Goal: Information Seeking & Learning: Learn about a topic

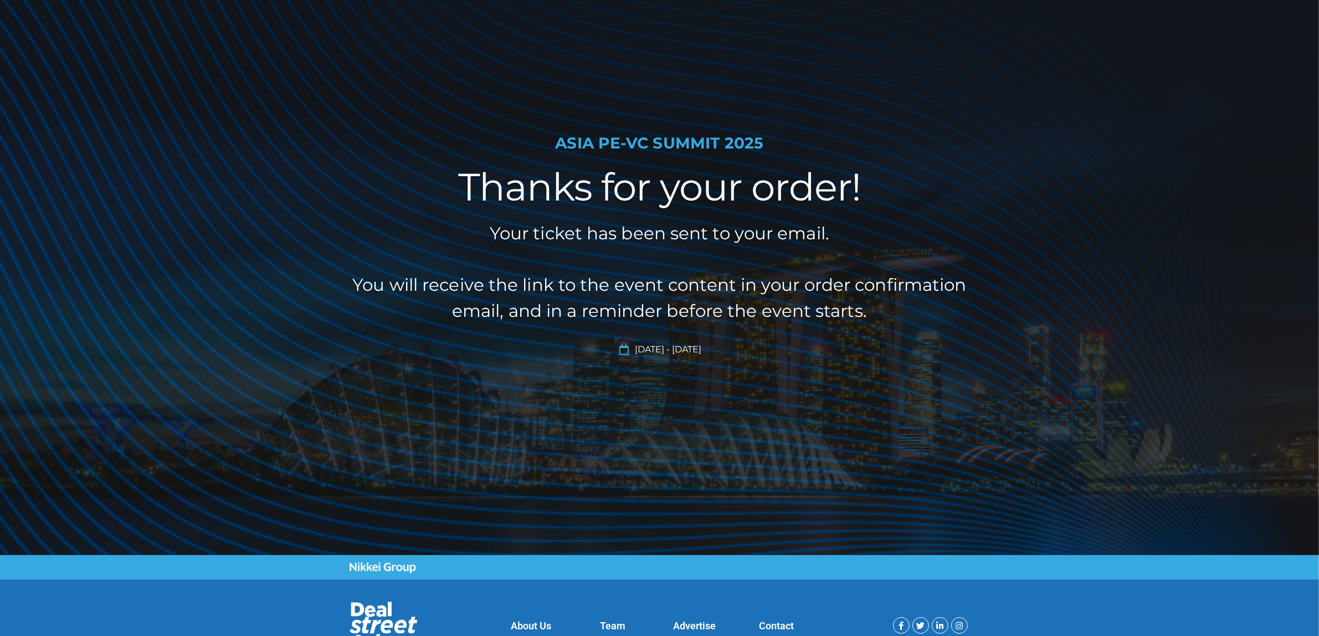
scroll to position [142, 0]
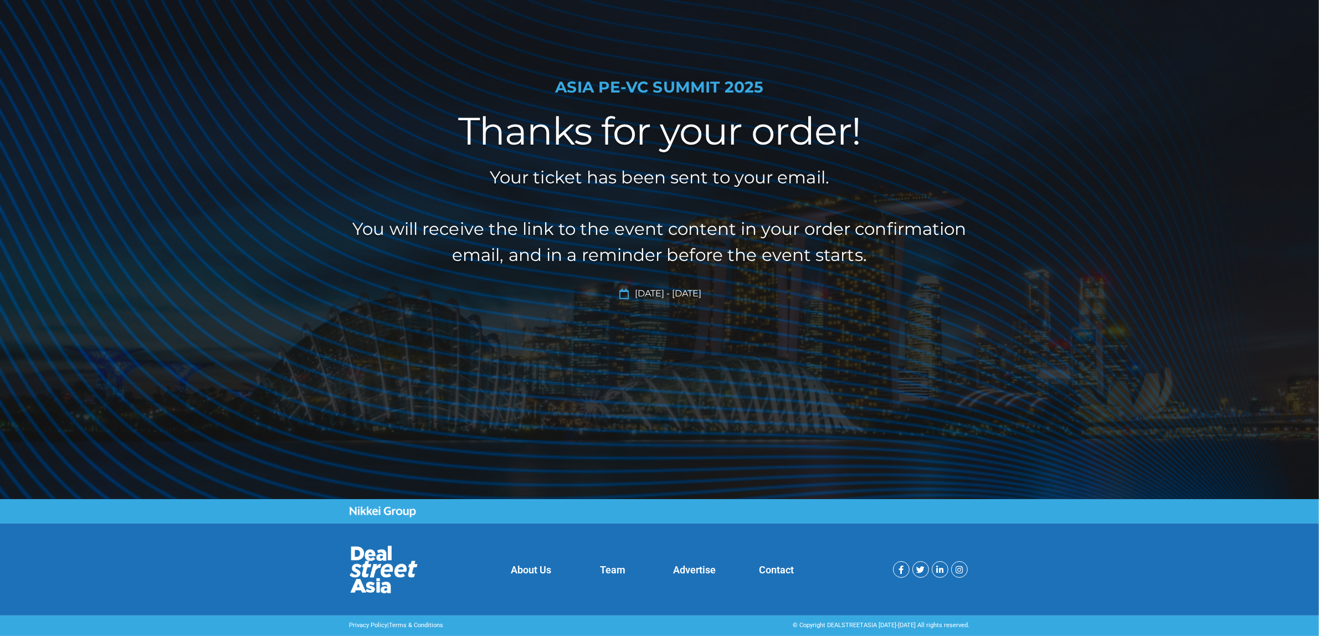
click at [682, 90] on h1 "ASIA PE-VC Summit 2025" at bounding box center [660, 87] width 621 height 19
drag, startPoint x: 765, startPoint y: 83, endPoint x: 535, endPoint y: 109, distance: 230.8
click at [535, 109] on div "ASIA PE-VC Summit 2025 Thanks for your order! Your ticket has been sent to your…" at bounding box center [660, 209] width 632 height 581
click at [677, 297] on span "[DATE] - [DATE]" at bounding box center [667, 293] width 69 height 13
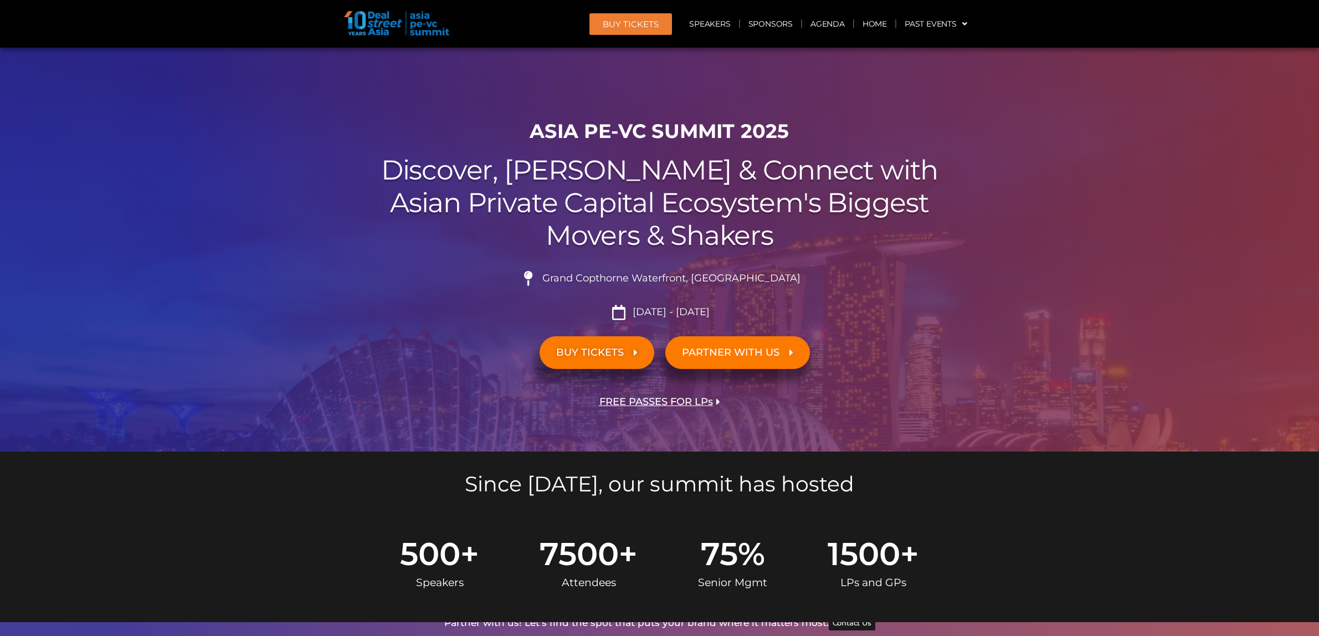
scroll to position [10237, 0]
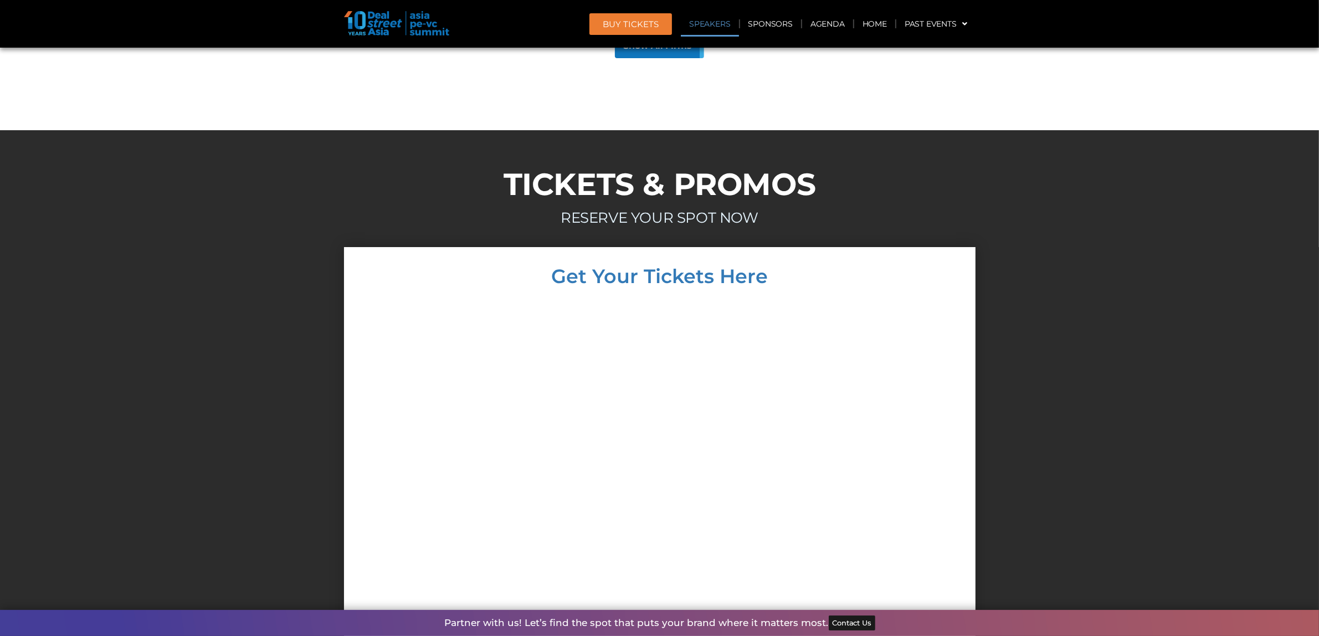
click at [716, 29] on link "Speakers" at bounding box center [710, 23] width 58 height 25
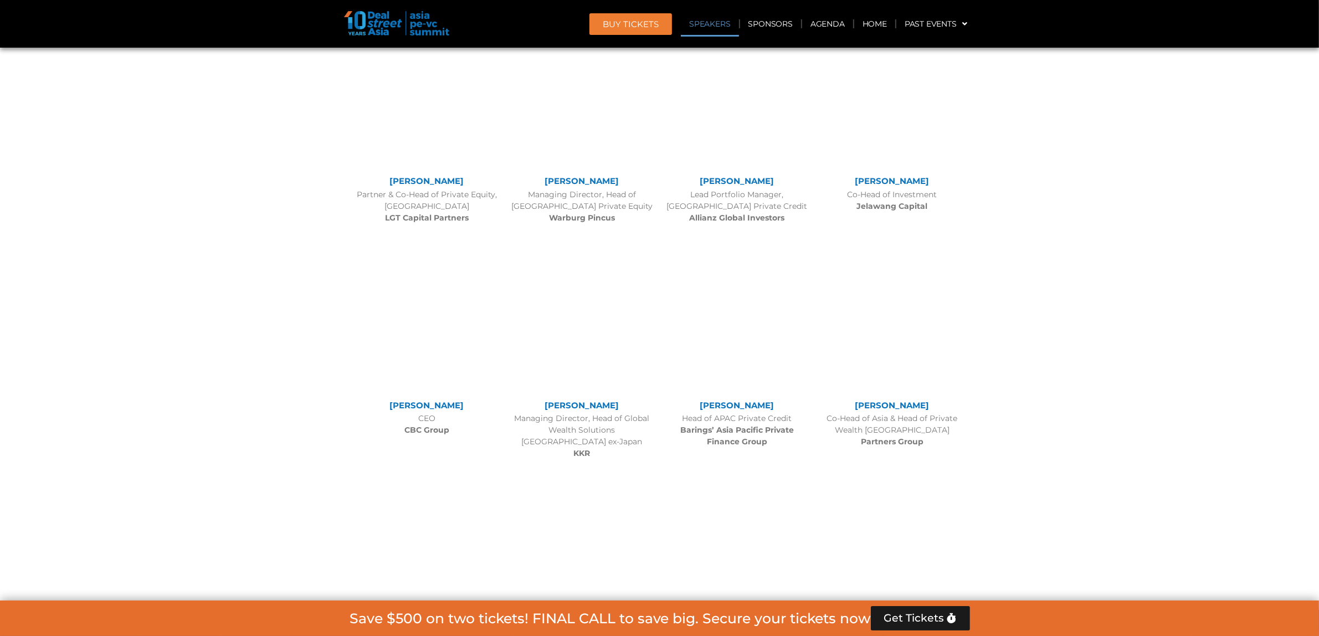
scroll to position [1253, 0]
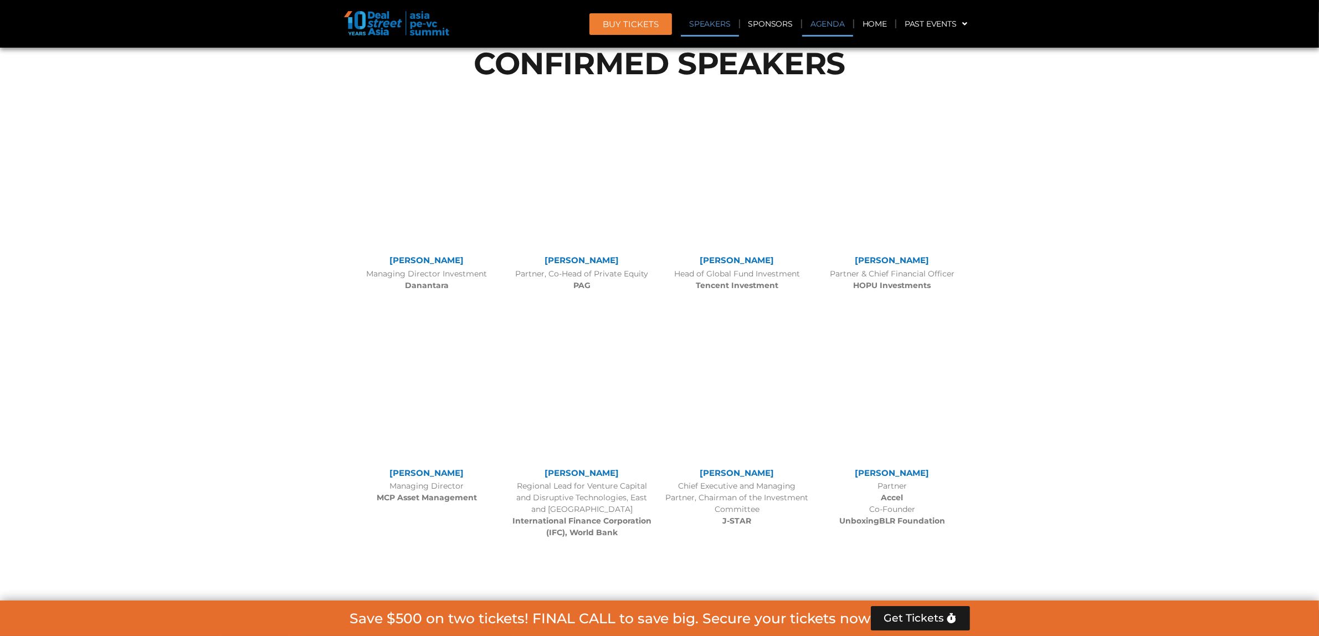
click at [832, 25] on link "Agenda" at bounding box center [827, 23] width 51 height 25
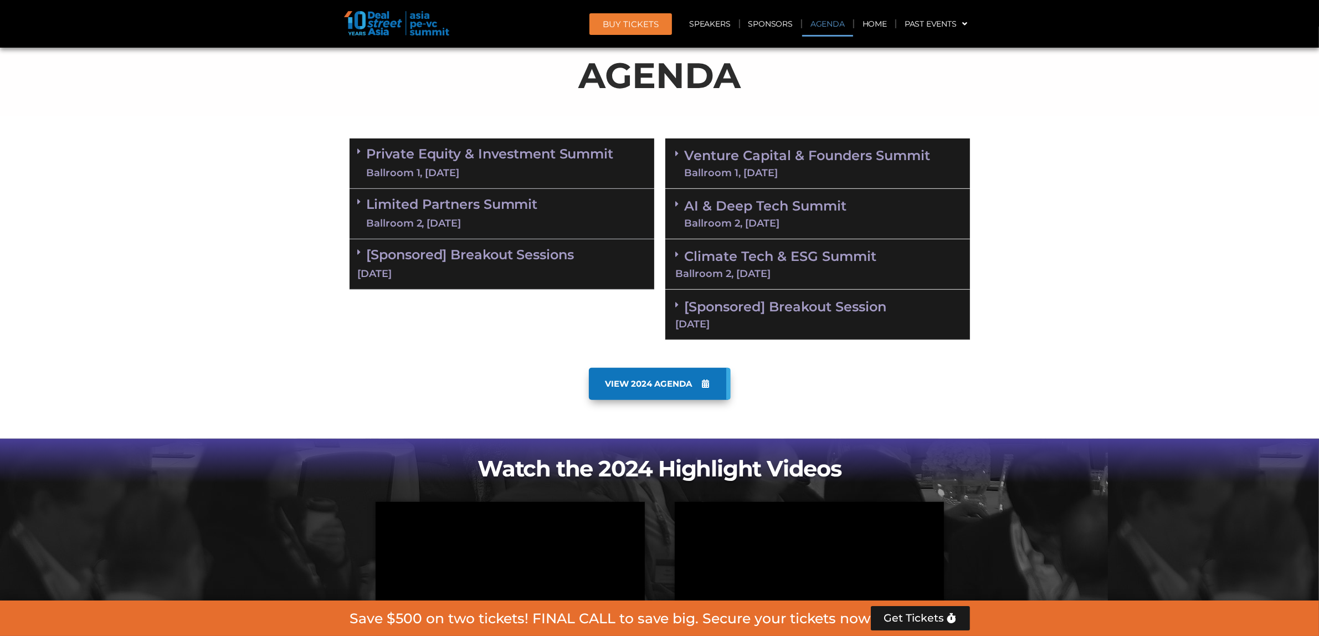
scroll to position [623, 0]
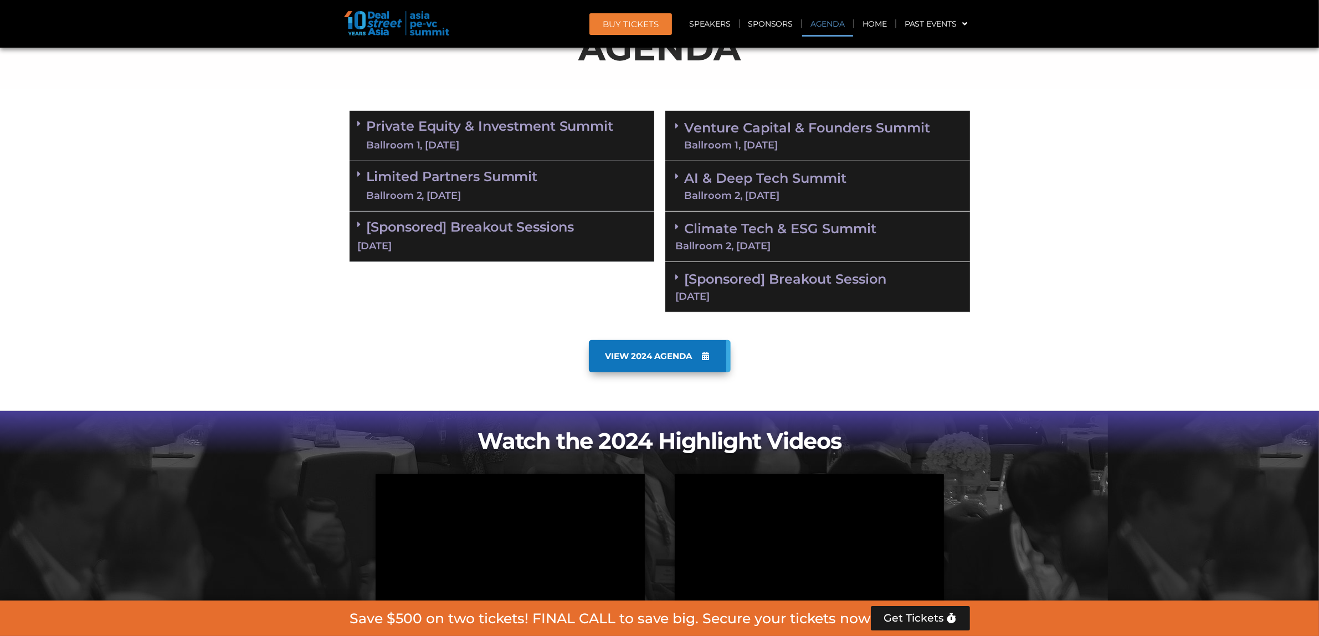
click at [359, 119] on icon at bounding box center [359, 123] width 3 height 9
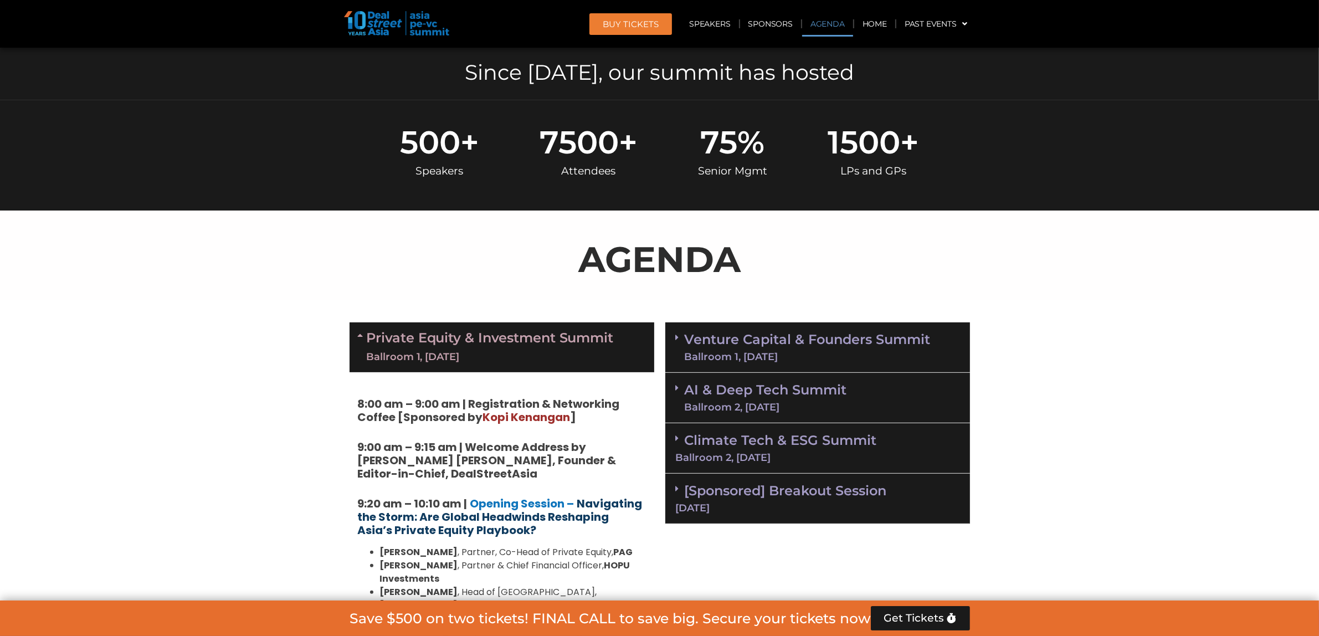
scroll to position [416, 0]
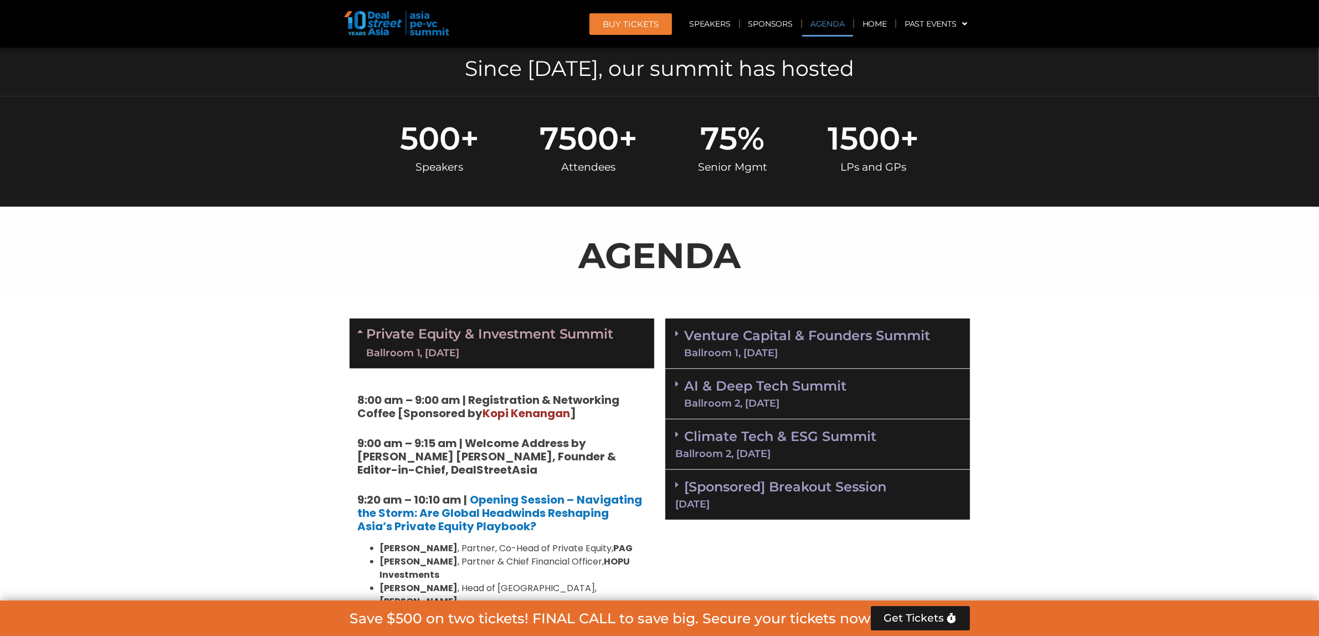
click at [677, 383] on icon at bounding box center [677, 384] width 3 height 9
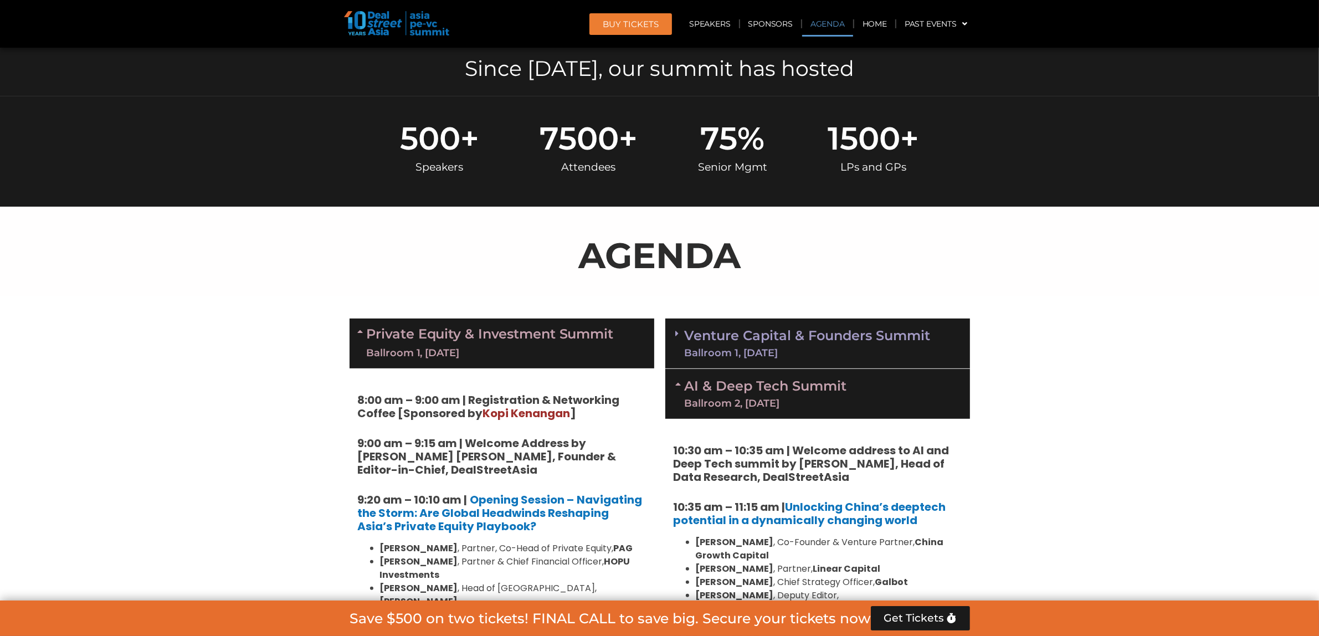
click at [680, 329] on span at bounding box center [680, 333] width 9 height 9
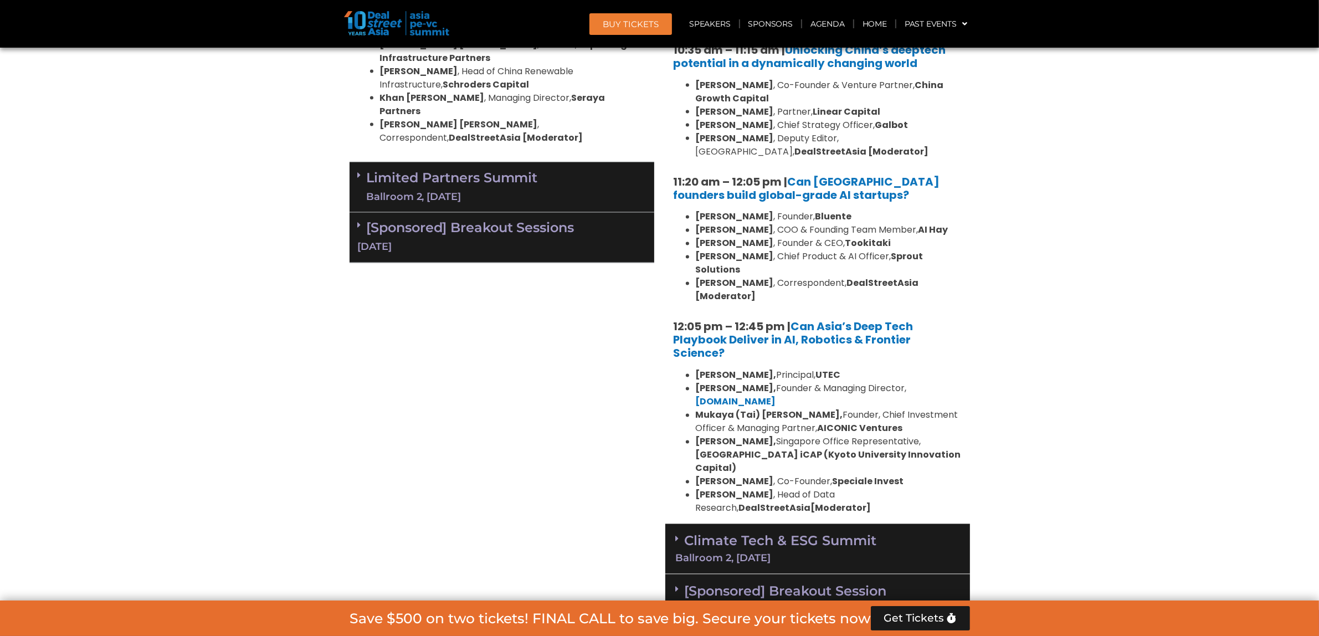
scroll to position [2355, 0]
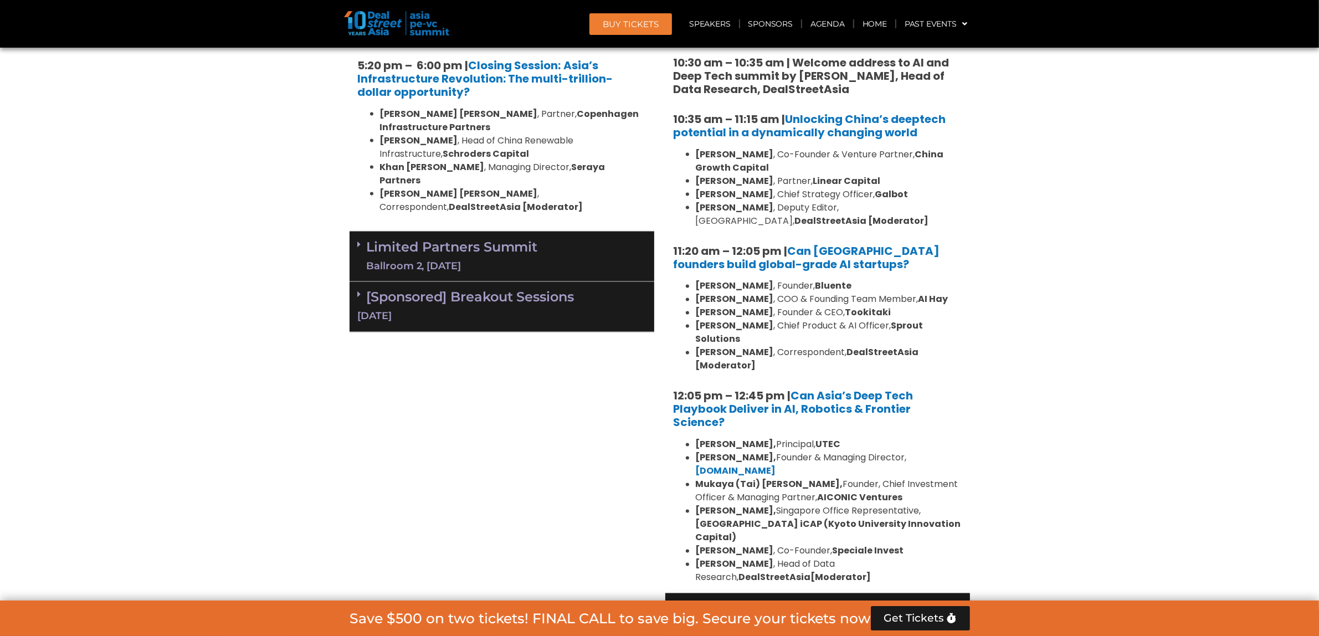
click at [677, 604] on icon at bounding box center [677, 608] width 3 height 9
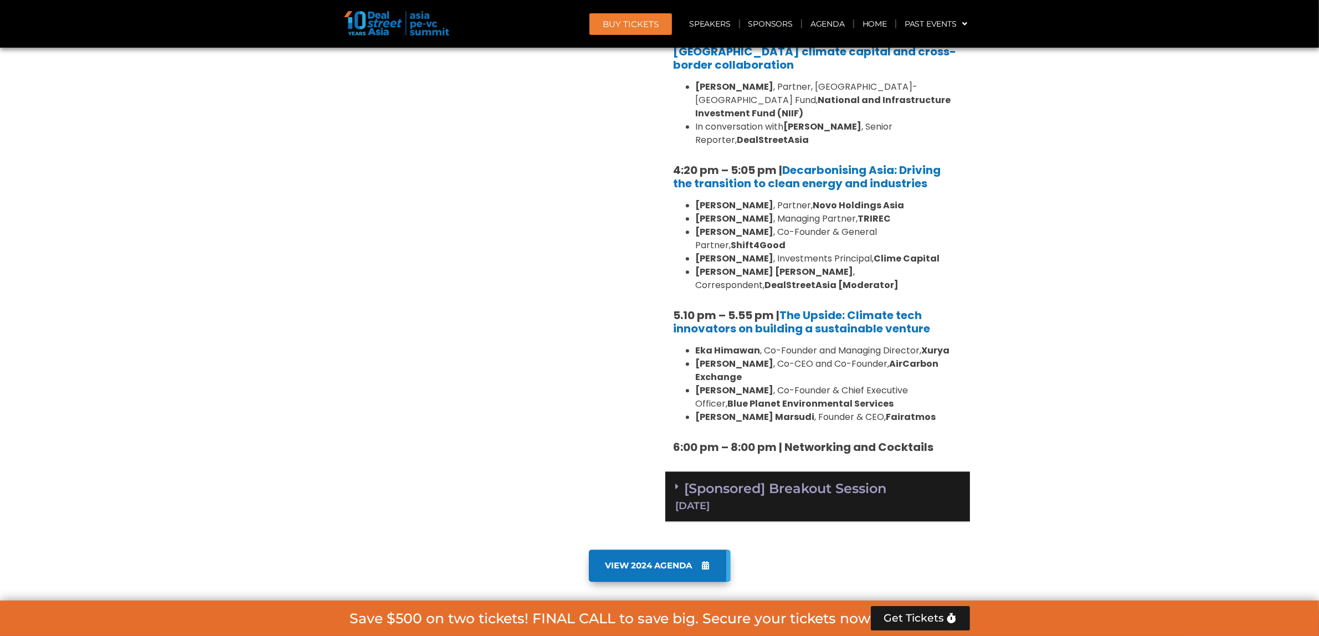
scroll to position [3463, 0]
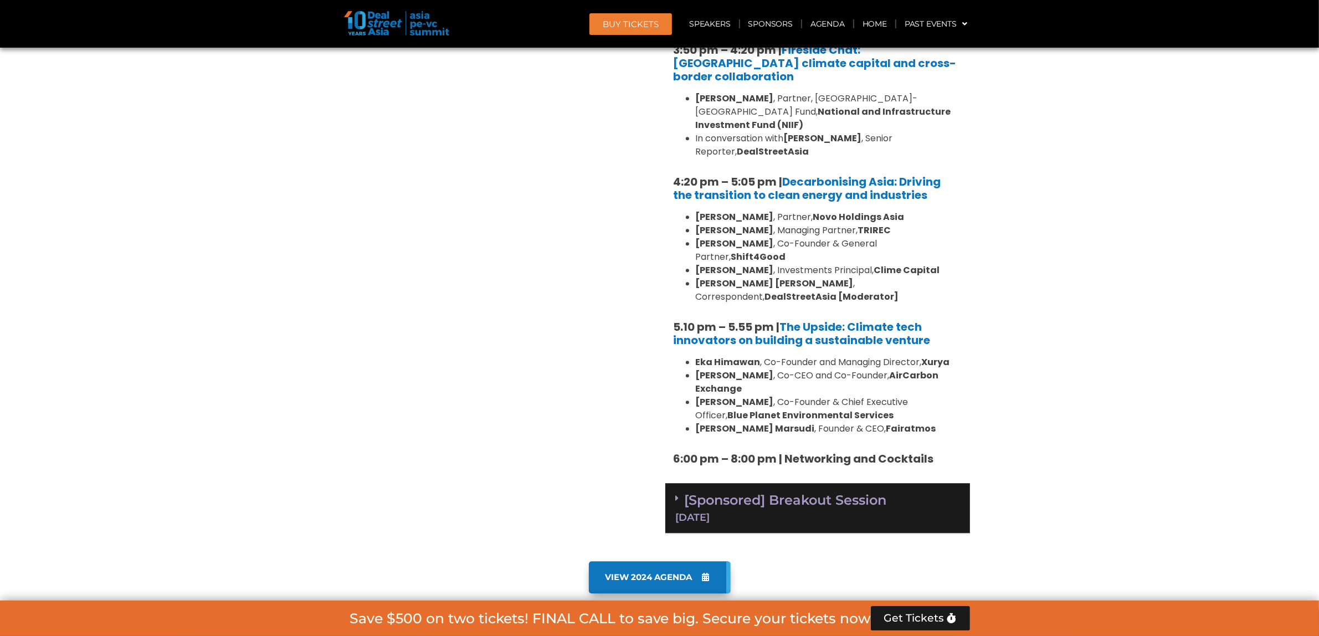
click at [679, 494] on icon at bounding box center [677, 498] width 3 height 9
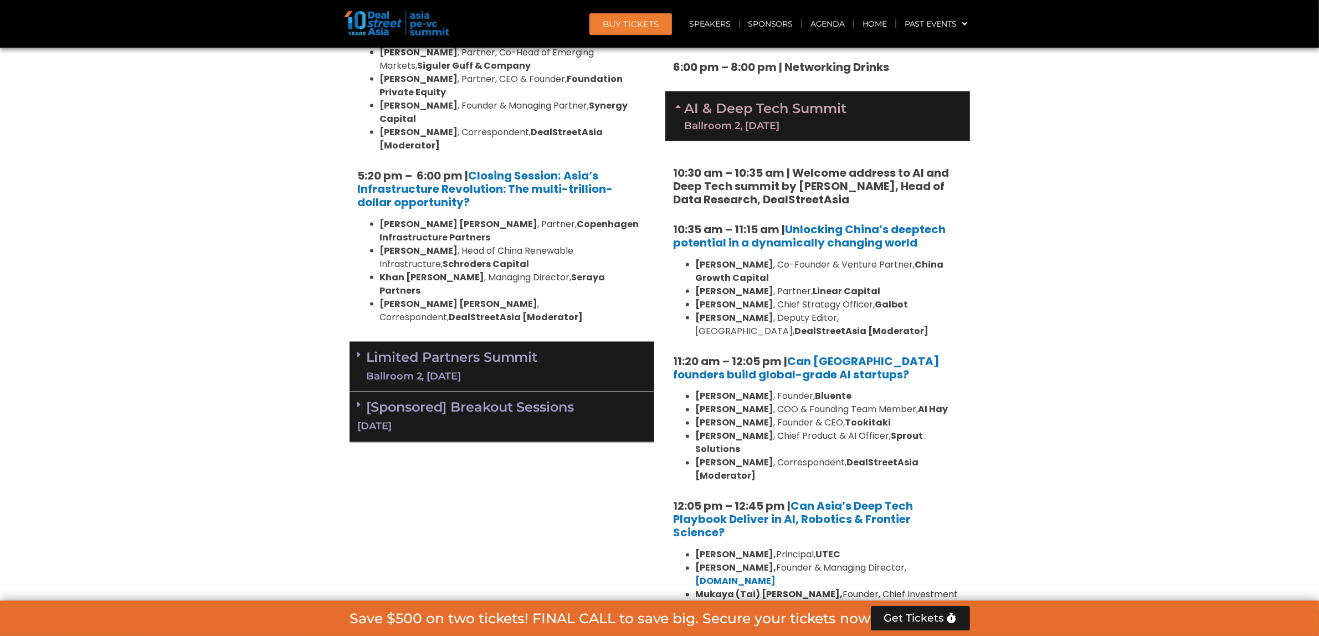
scroll to position [2286, 0]
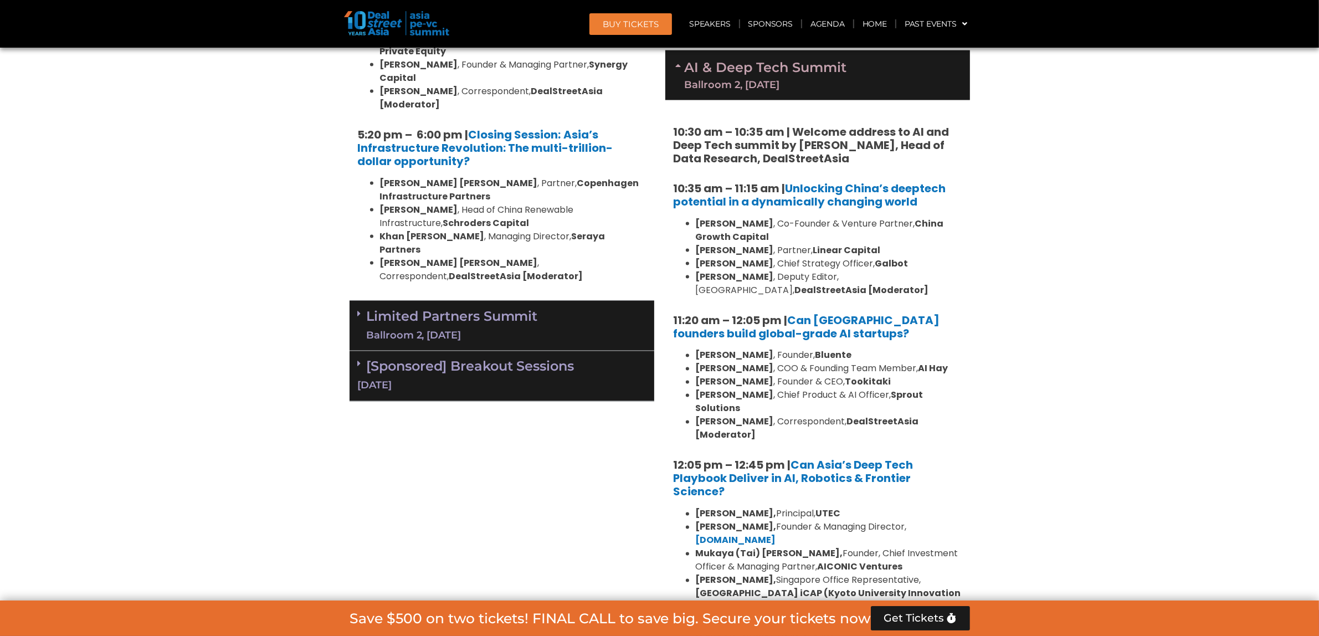
click at [363, 309] on span at bounding box center [362, 313] width 9 height 9
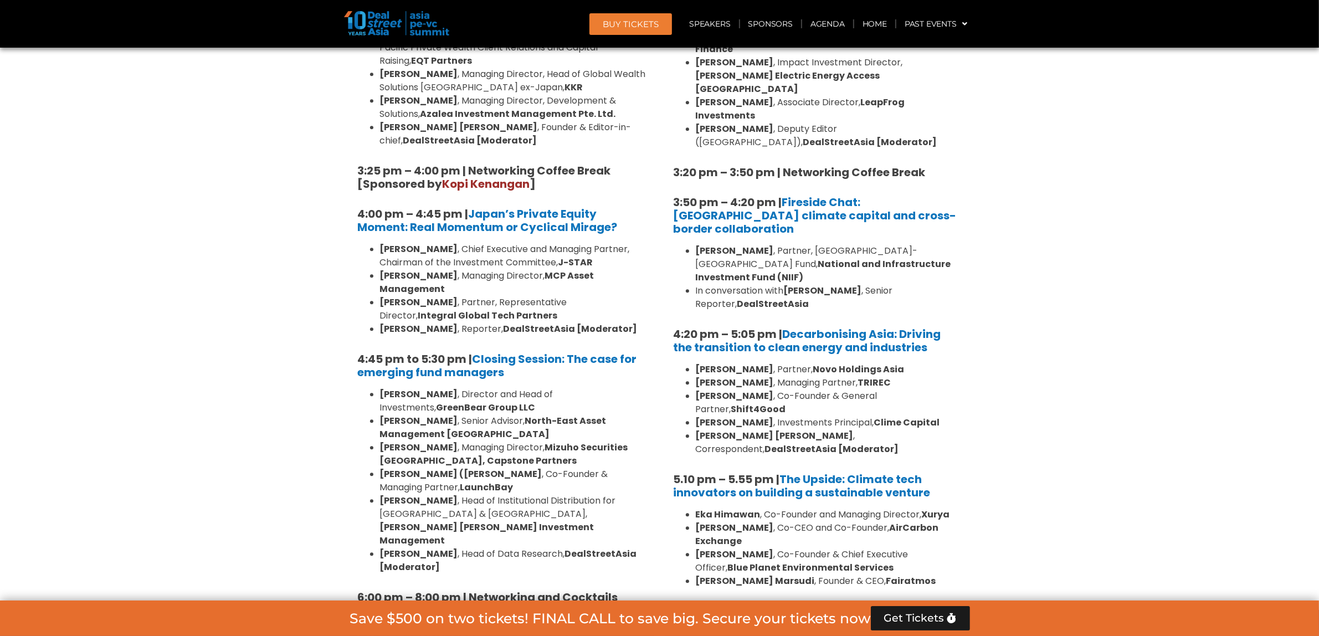
scroll to position [3532, 0]
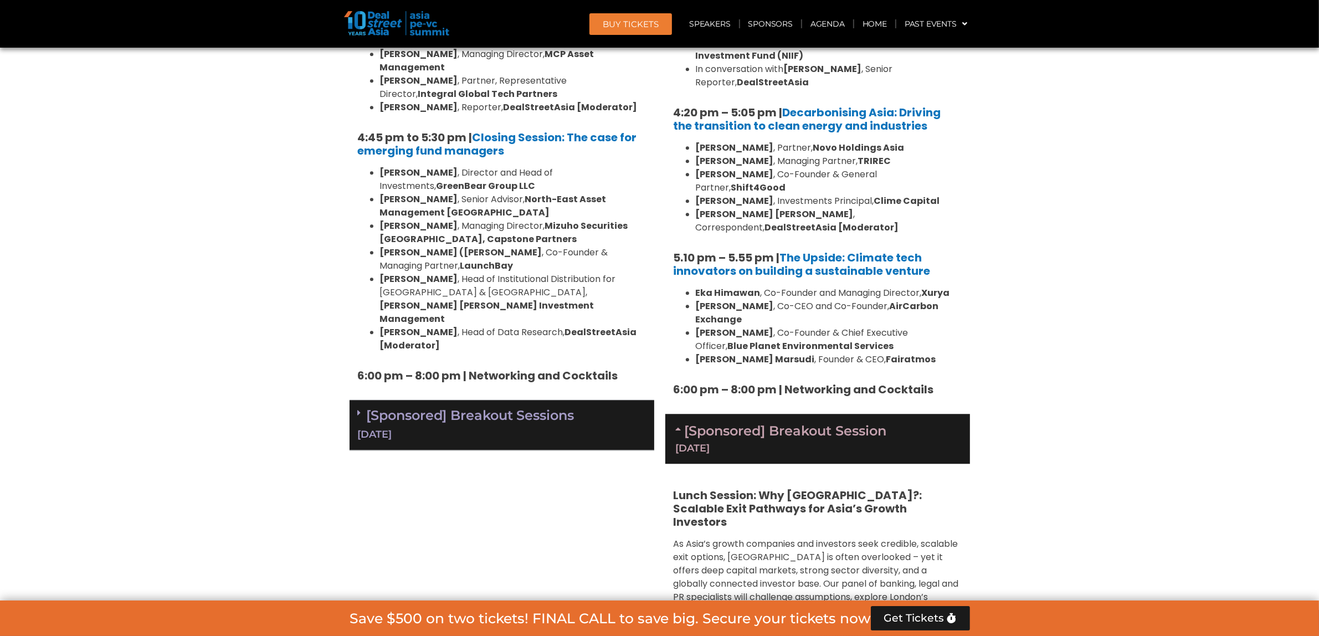
click at [358, 408] on icon at bounding box center [359, 412] width 3 height 9
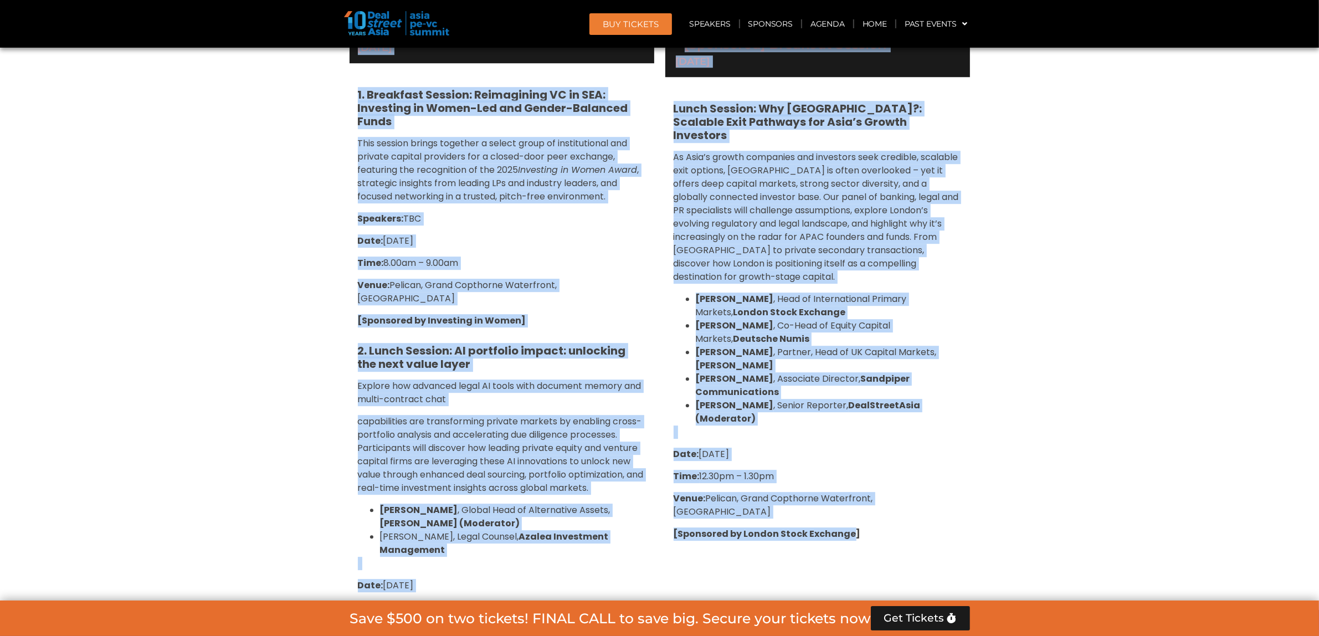
scroll to position [4076, 0]
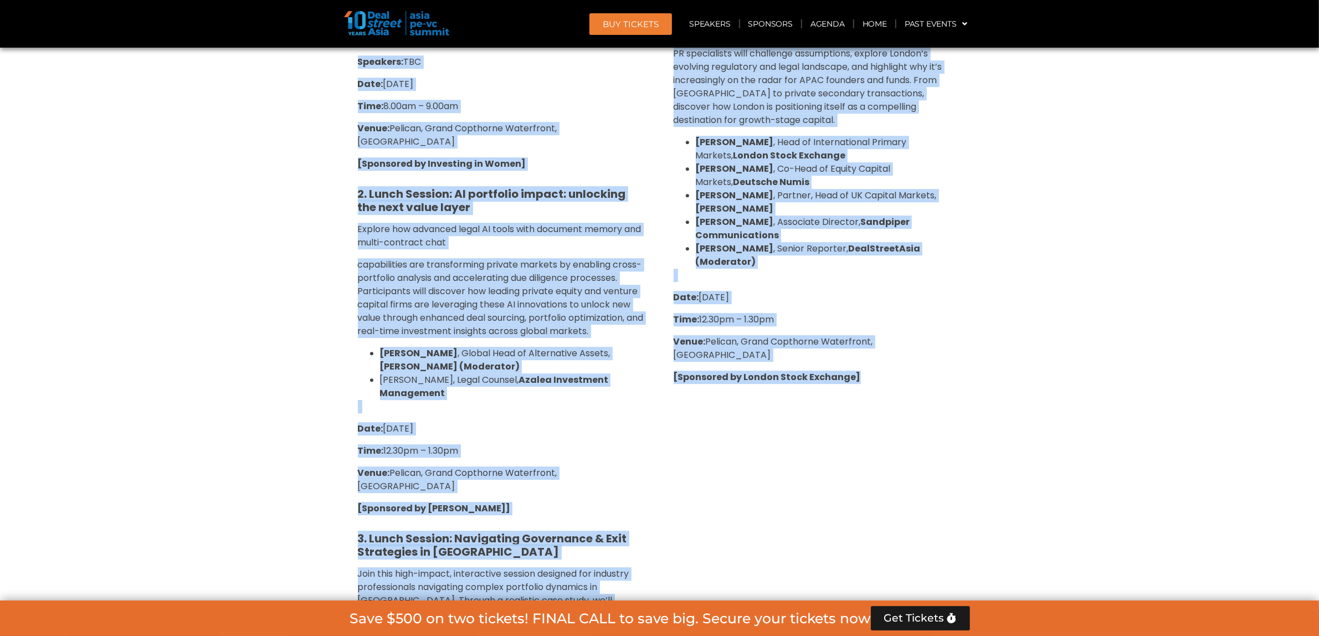
drag, startPoint x: 396, startPoint y: 152, endPoint x: 862, endPoint y: 486, distance: 572.9
copy div "AGENDA Private Equity & Investment Summit Ballroom 1, 10 Sept 8:00 am – 9:00 am…"
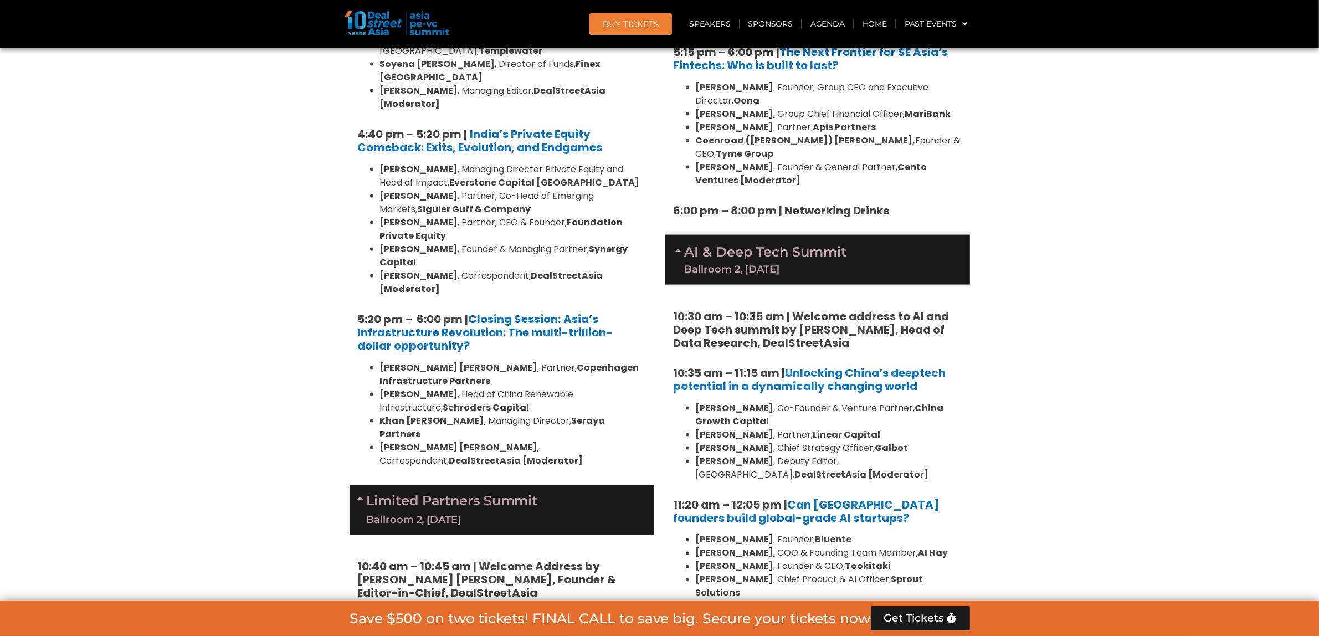
scroll to position [2067, 0]
